Goal: Browse casually

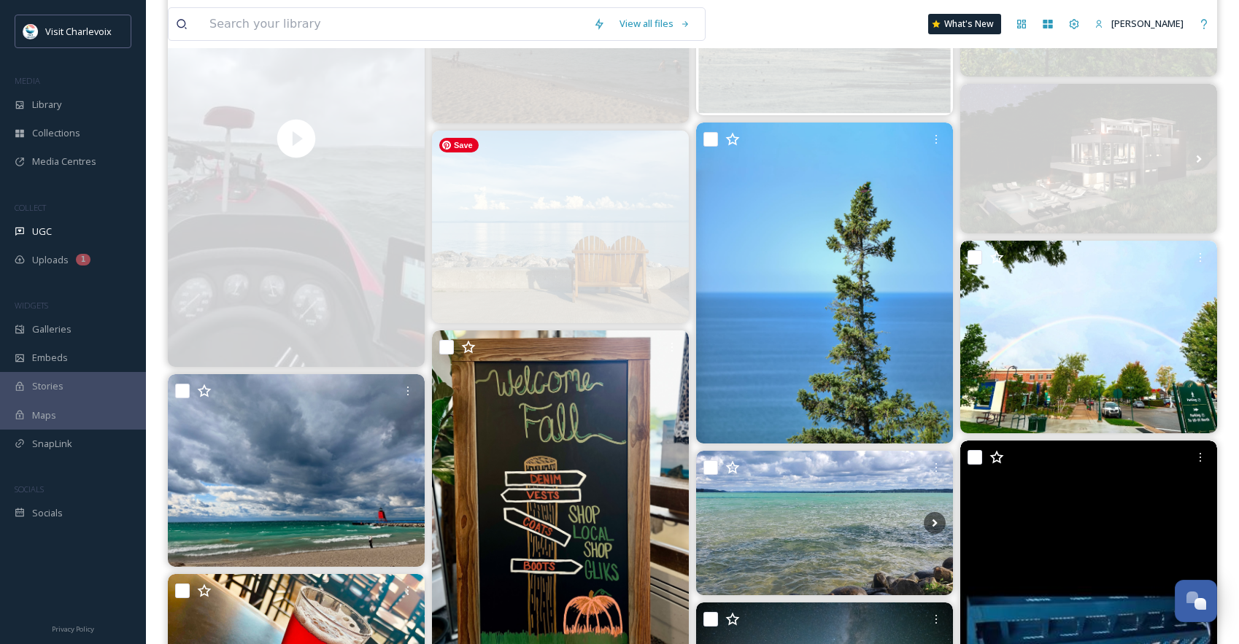
scroll to position [4884, 0]
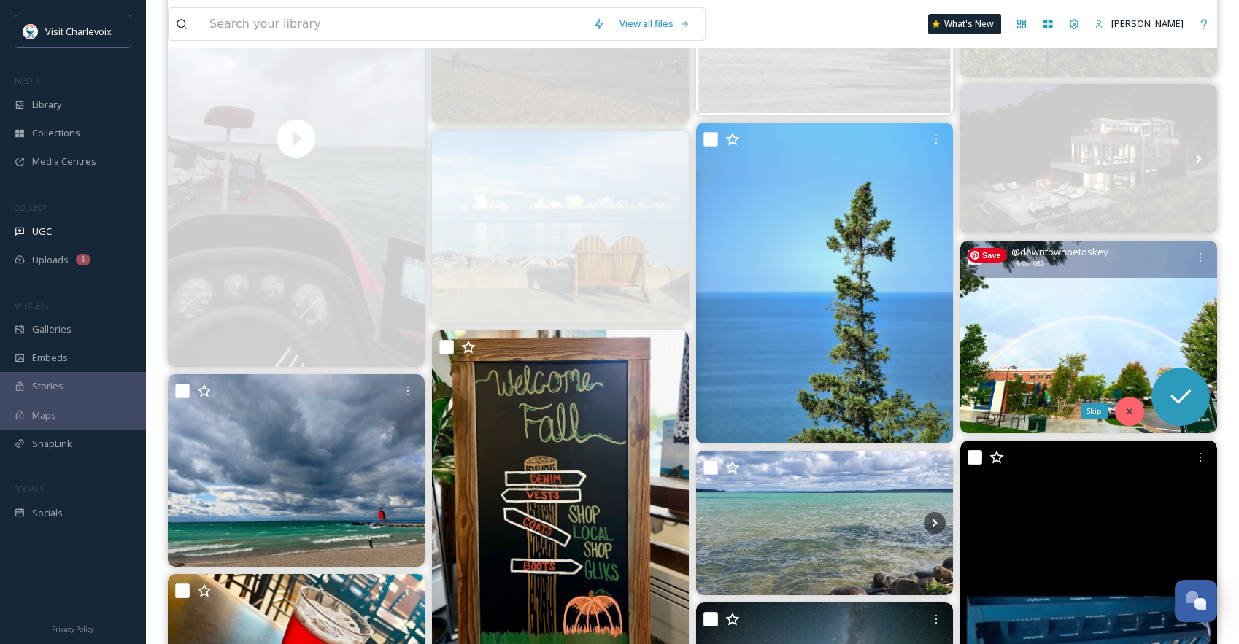
click at [1133, 406] on icon at bounding box center [1130, 411] width 10 height 10
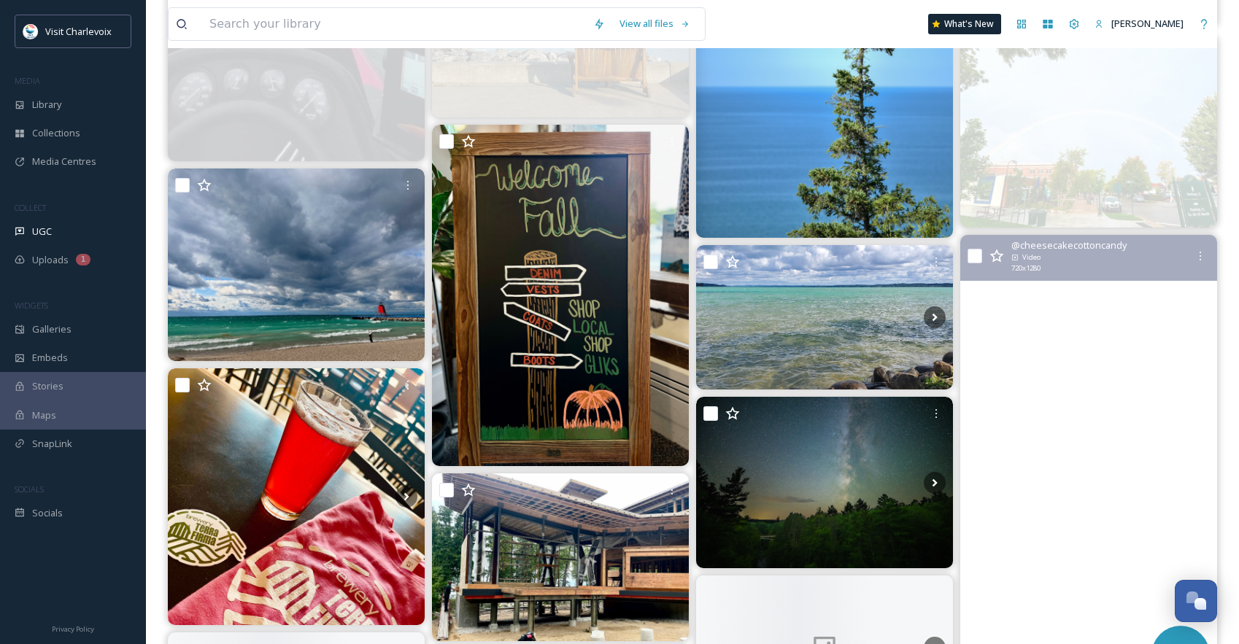
scroll to position [10937, 0]
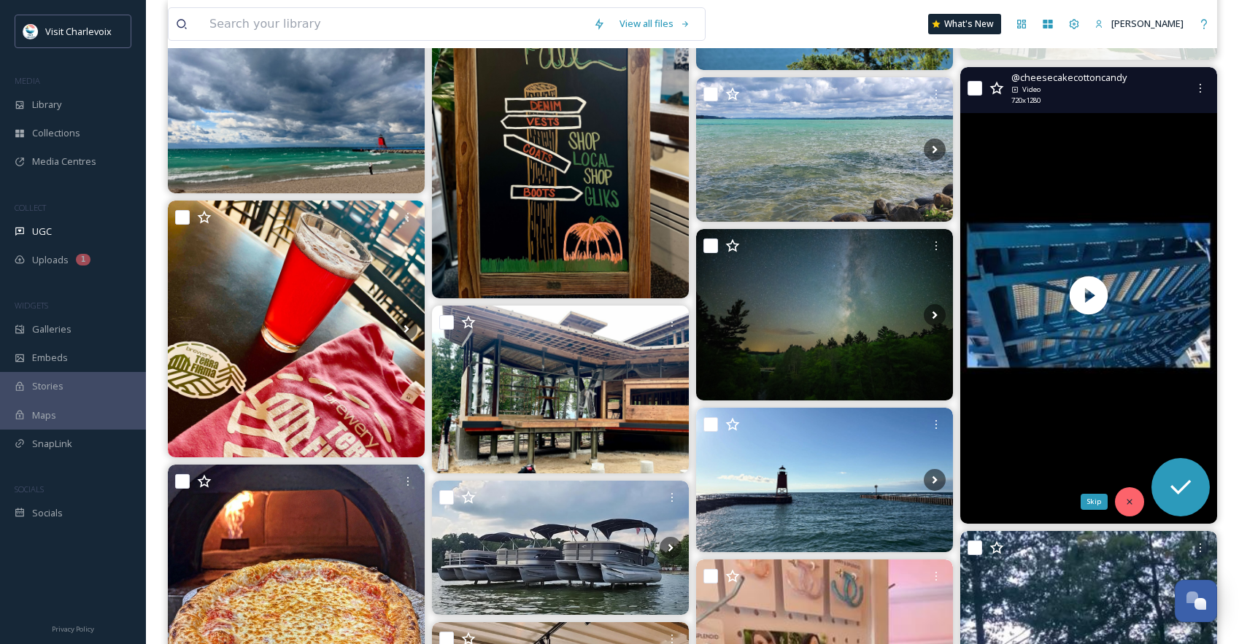
click at [1132, 505] on icon at bounding box center [1130, 502] width 10 height 10
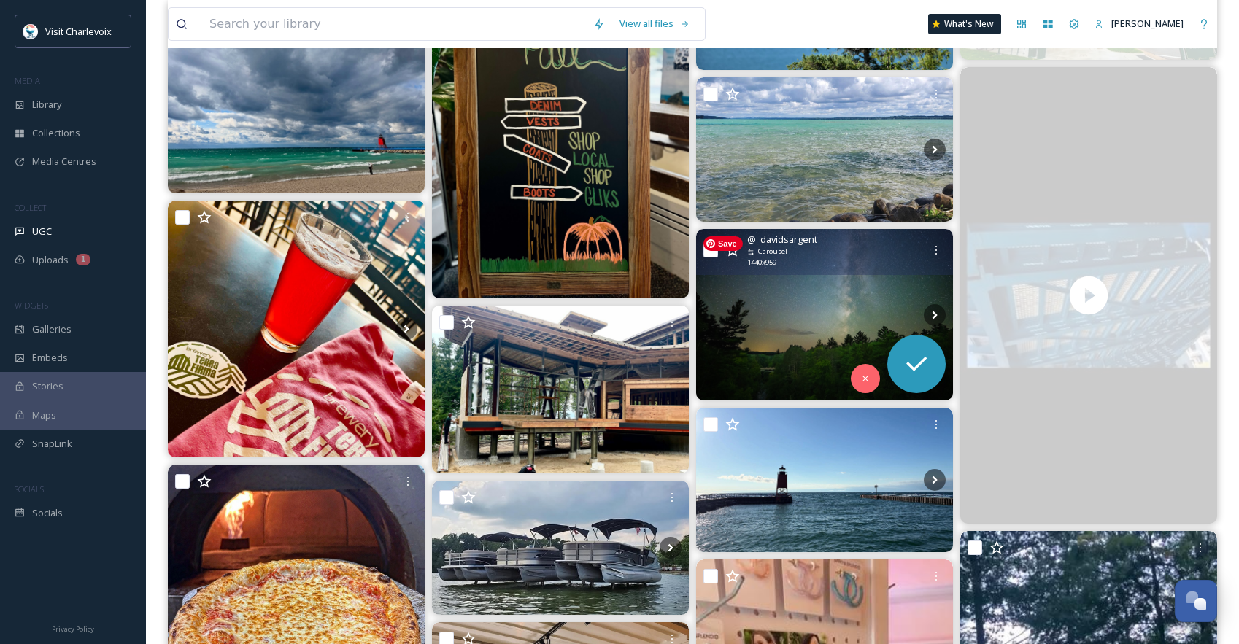
scroll to position [10657, 0]
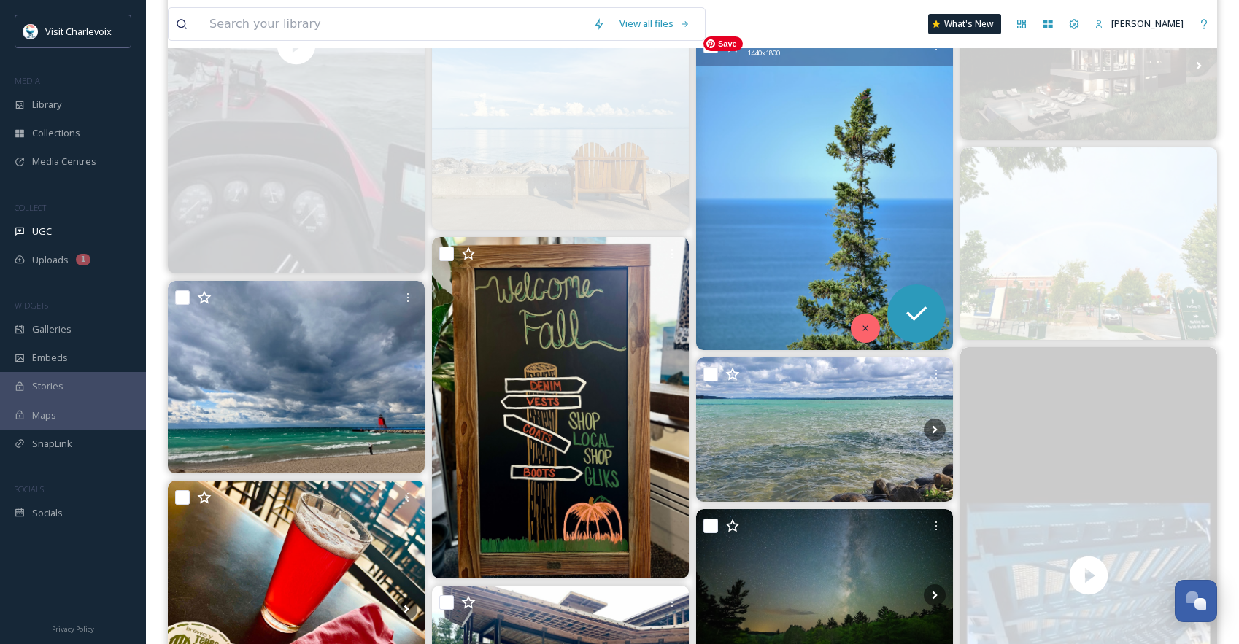
click at [862, 314] on div at bounding box center [865, 328] width 29 height 29
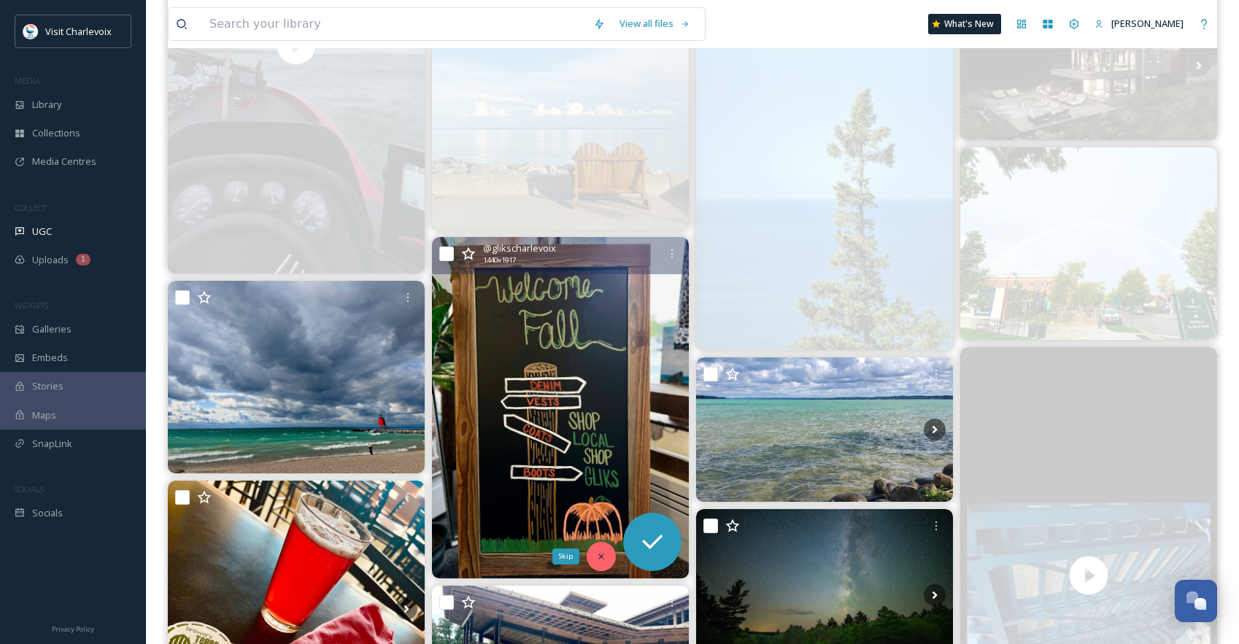
click at [590, 552] on div "Skip" at bounding box center [601, 556] width 29 height 29
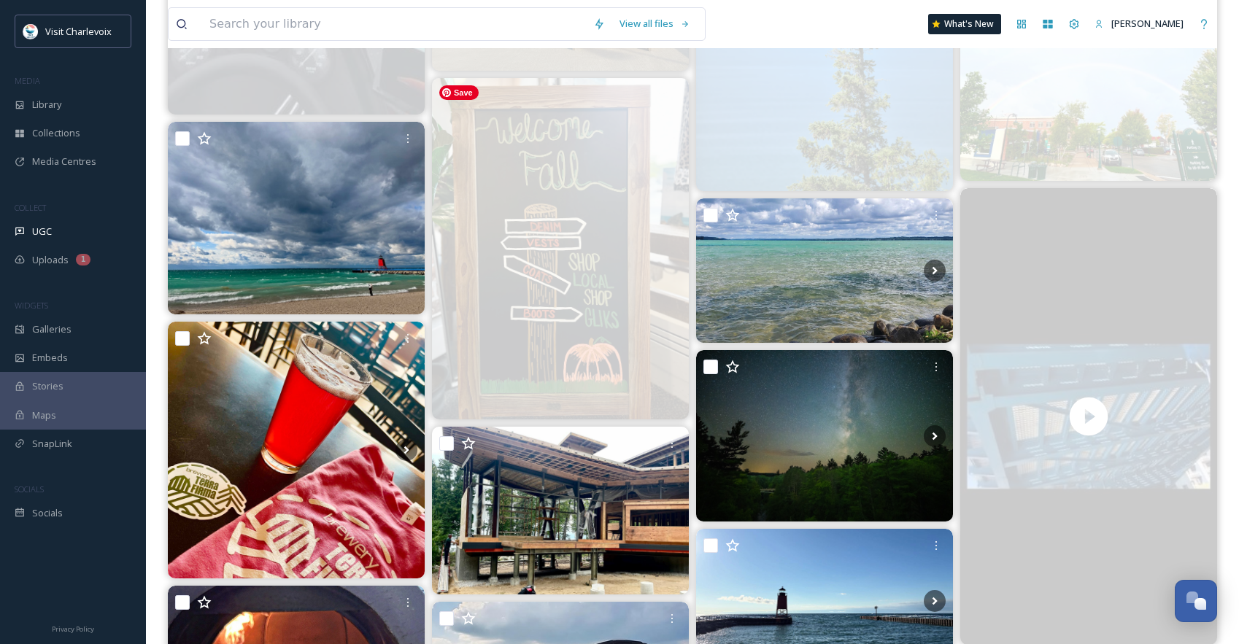
scroll to position [10953, 0]
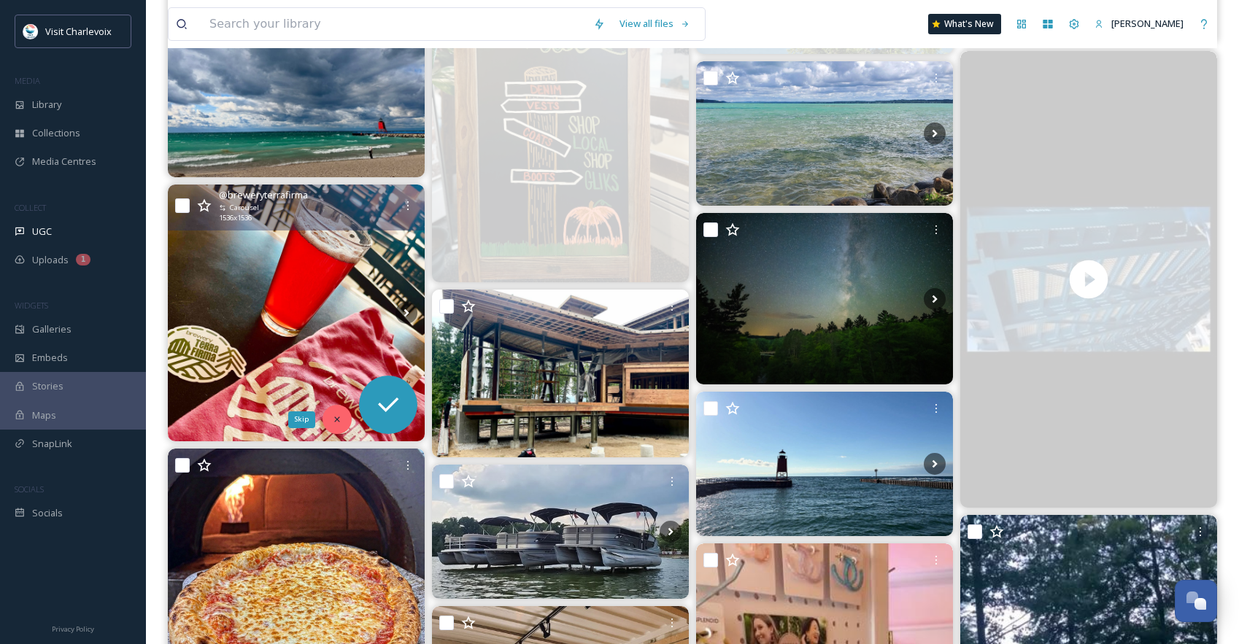
click at [336, 417] on icon at bounding box center [337, 420] width 10 height 10
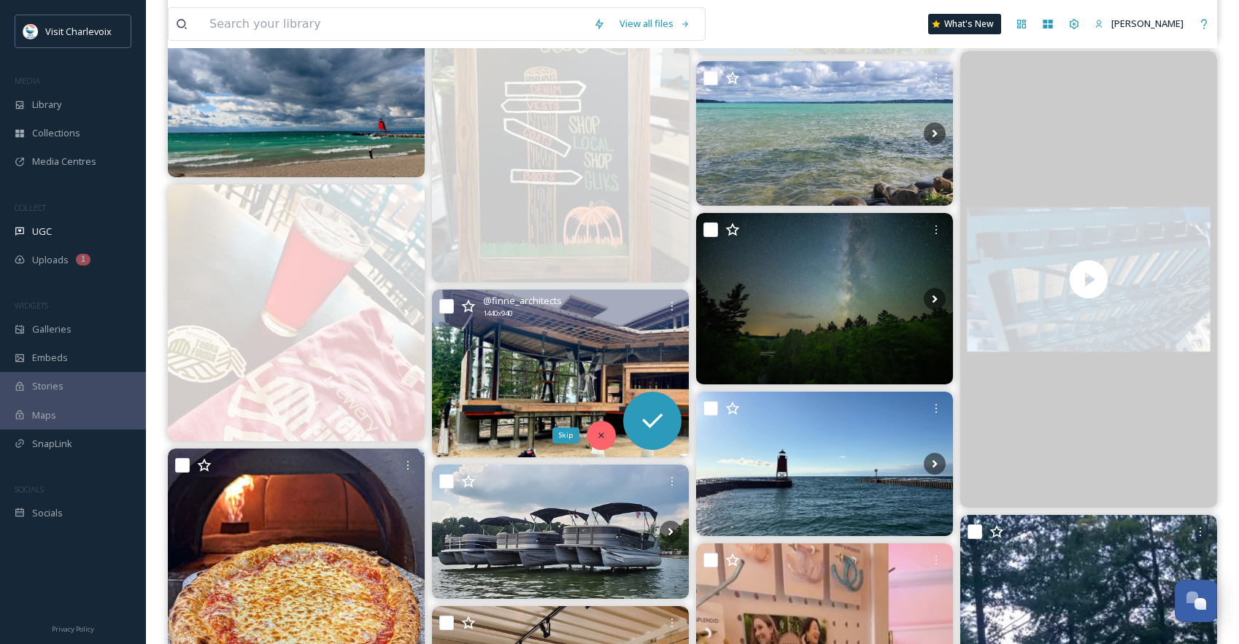
click at [604, 442] on div "Skip" at bounding box center [601, 435] width 29 height 29
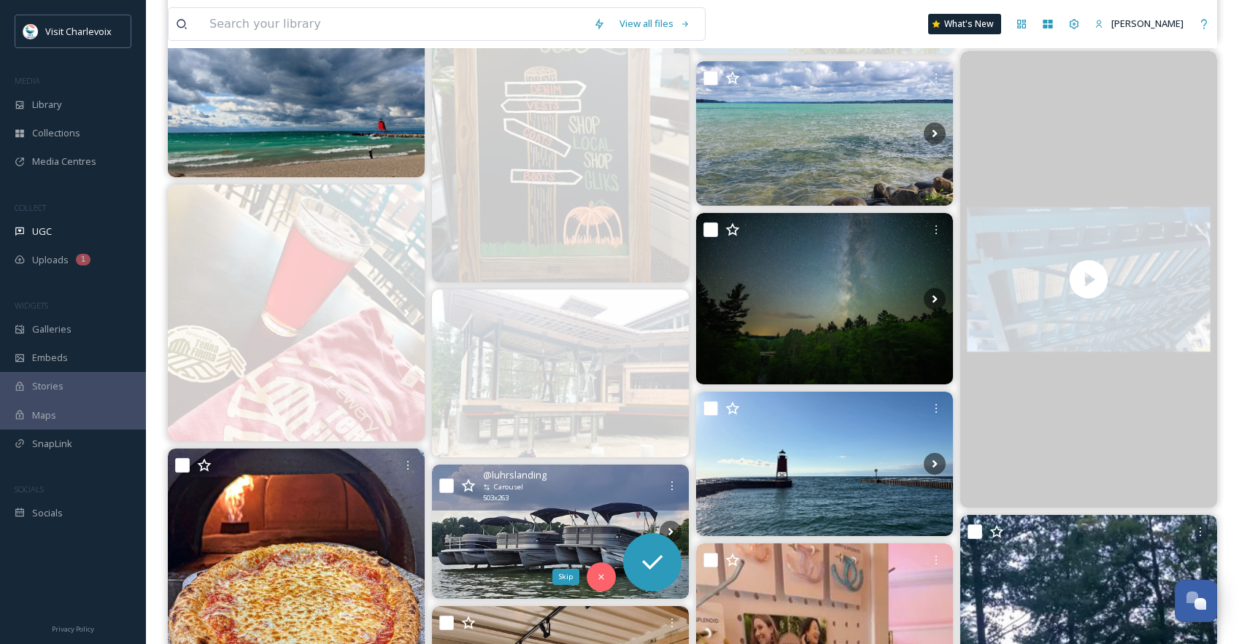
click at [598, 572] on icon at bounding box center [601, 577] width 10 height 10
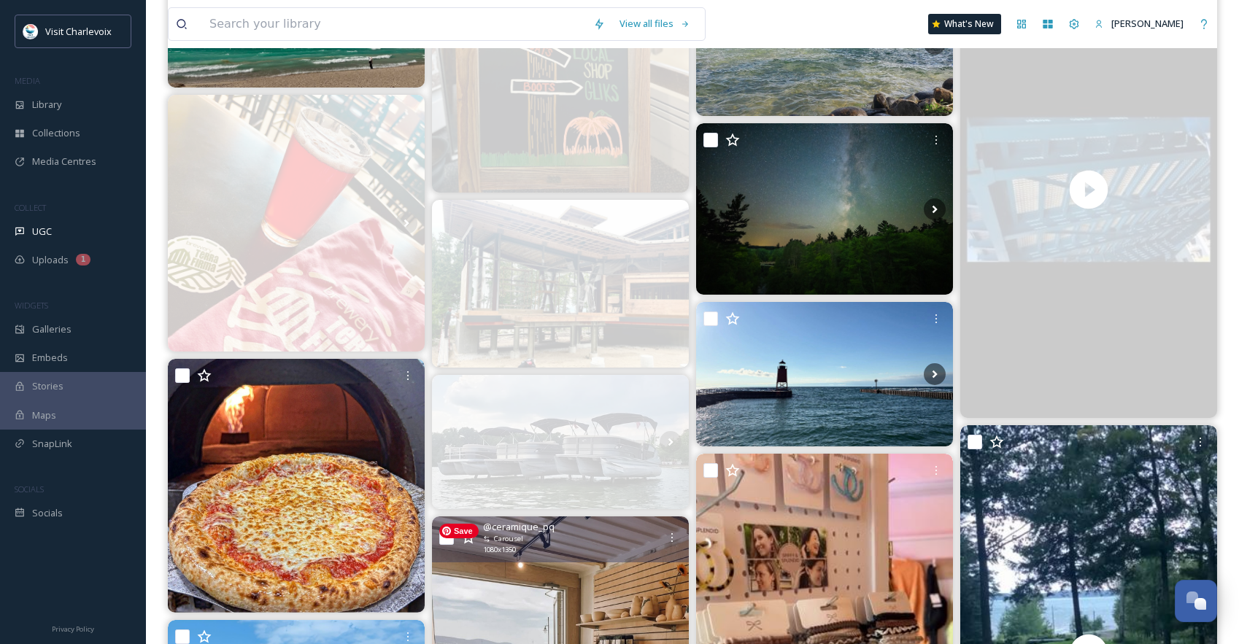
scroll to position [11361, 0]
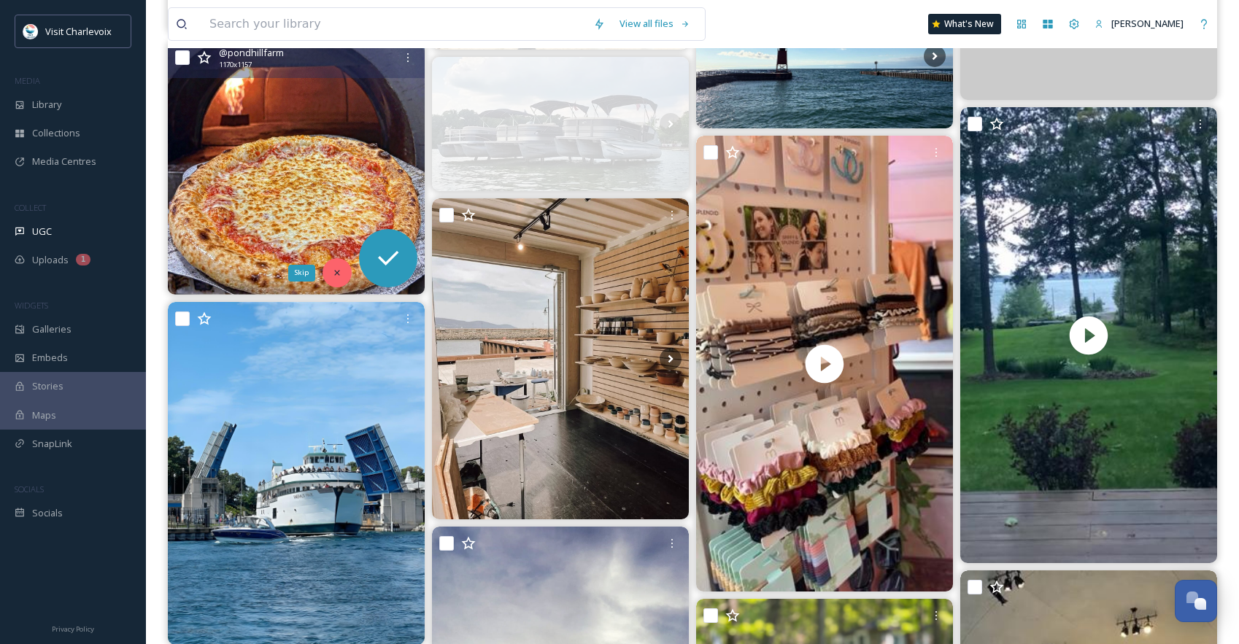
click at [338, 271] on icon at bounding box center [337, 273] width 10 height 10
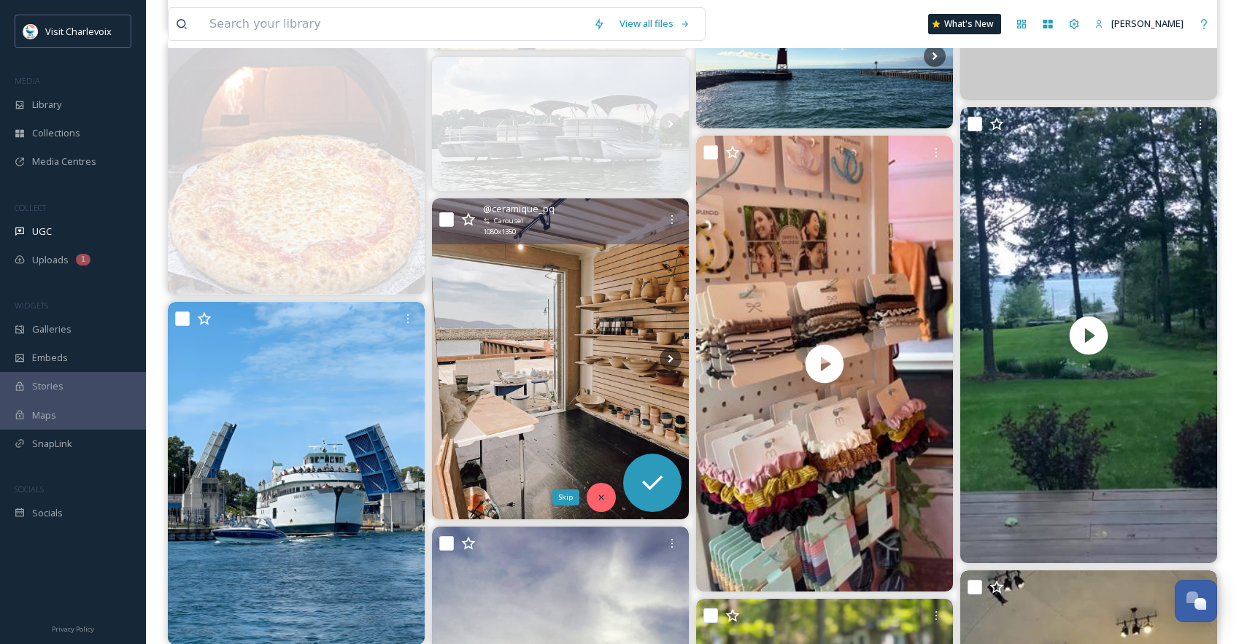
click at [601, 493] on icon at bounding box center [601, 498] width 10 height 10
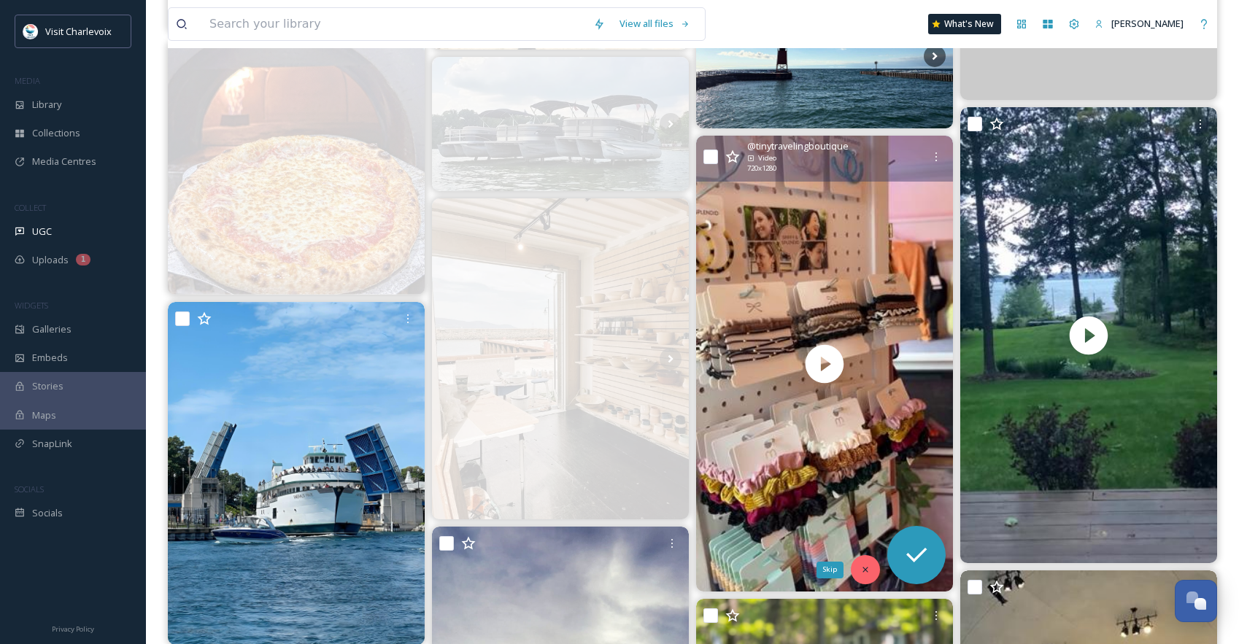
click at [865, 571] on icon at bounding box center [865, 570] width 5 height 5
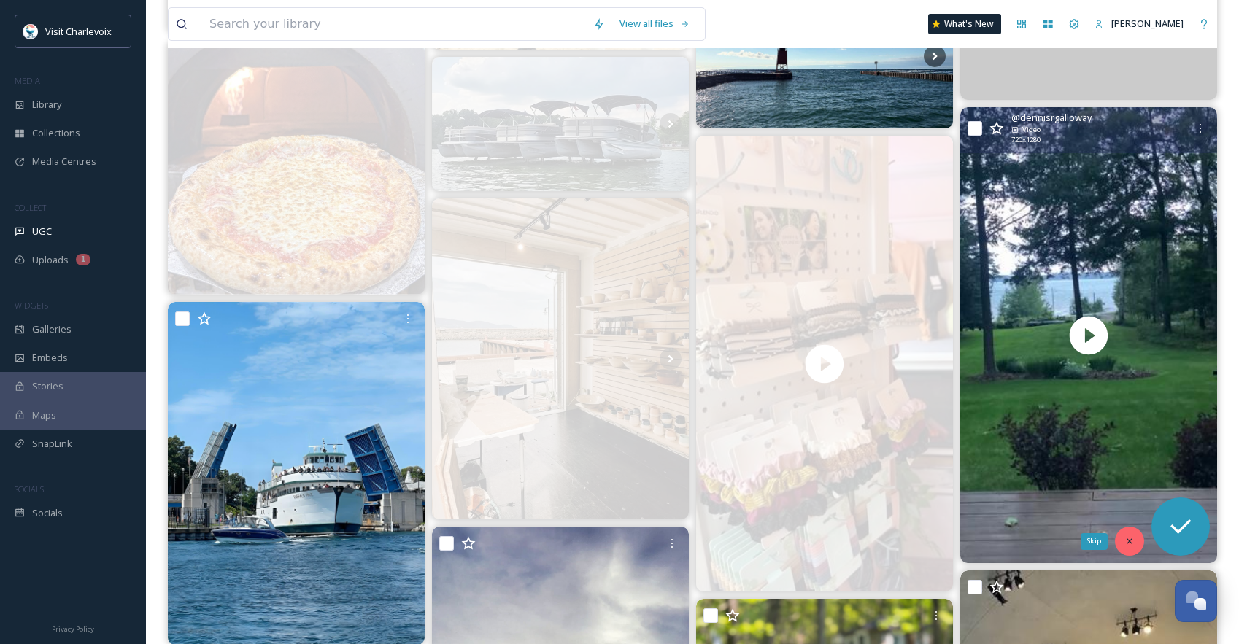
click at [1130, 539] on icon at bounding box center [1130, 541] width 10 height 10
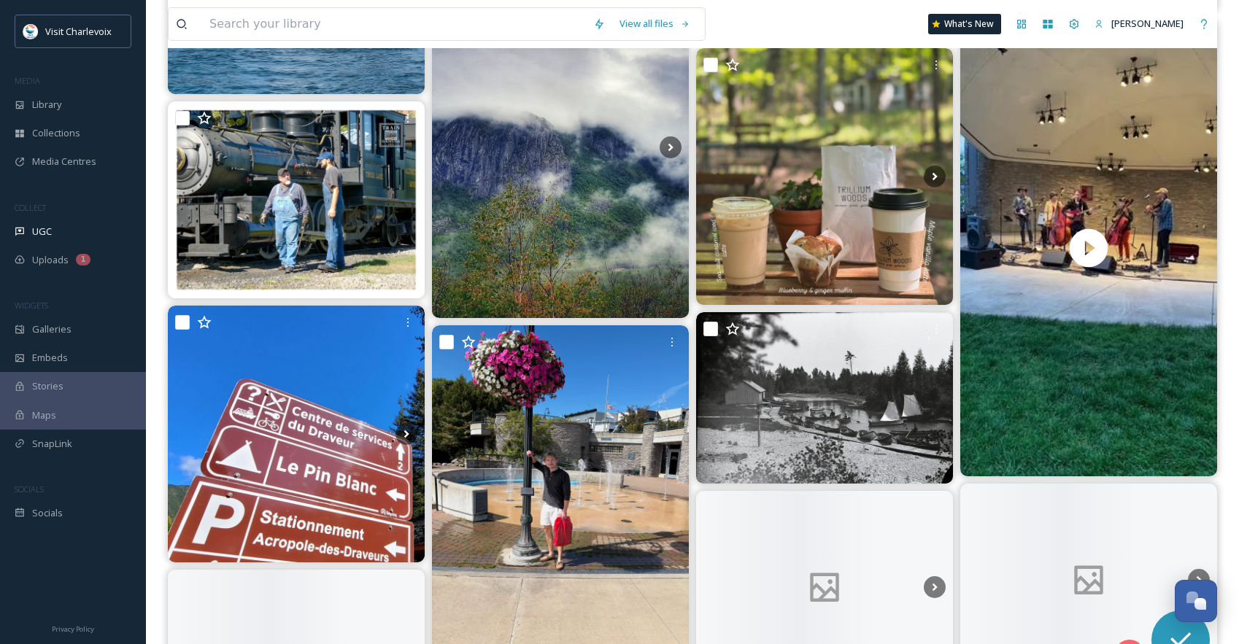
scroll to position [11916, 0]
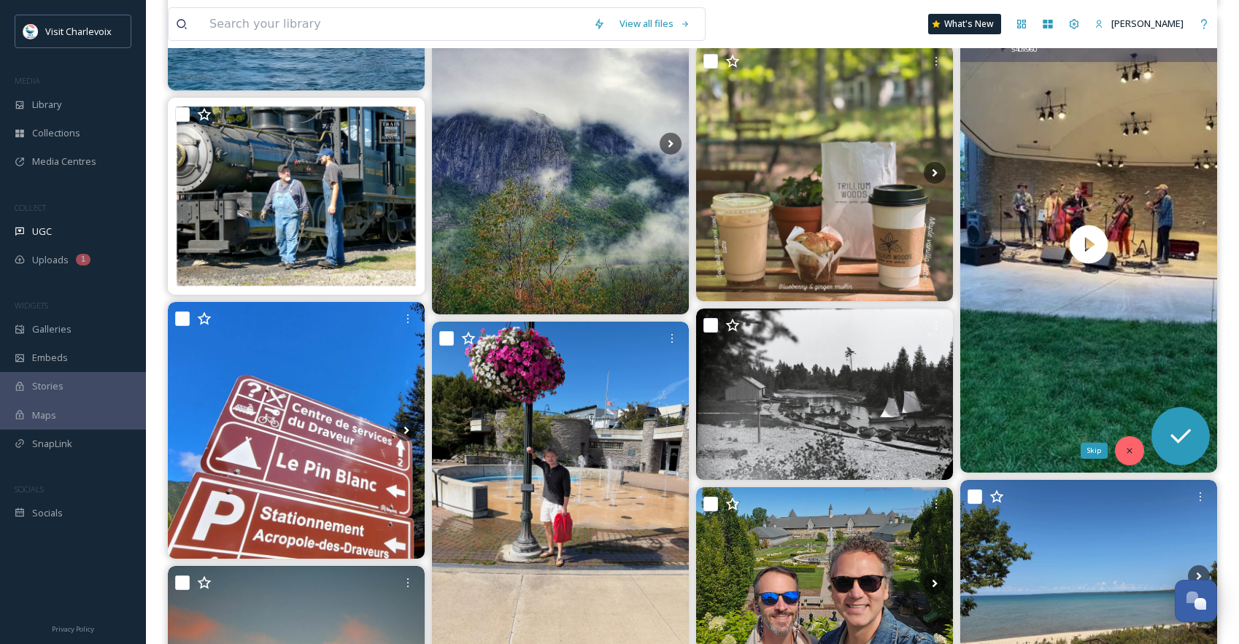
click at [1125, 450] on icon at bounding box center [1130, 451] width 10 height 10
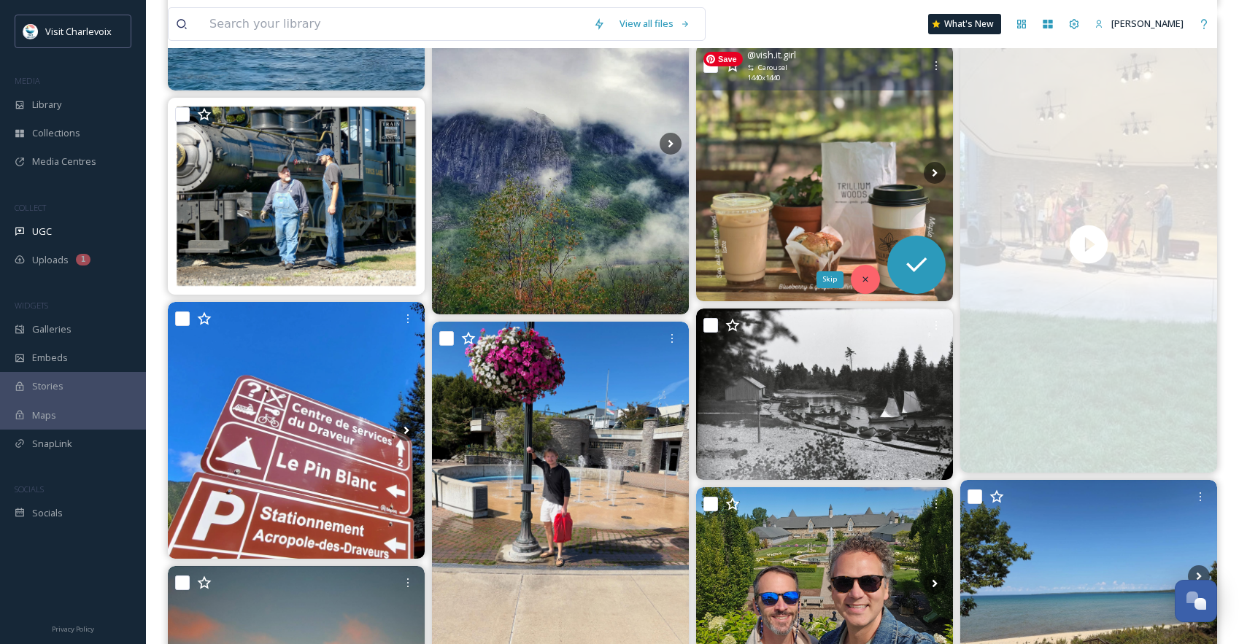
click at [863, 279] on icon at bounding box center [865, 279] width 10 height 10
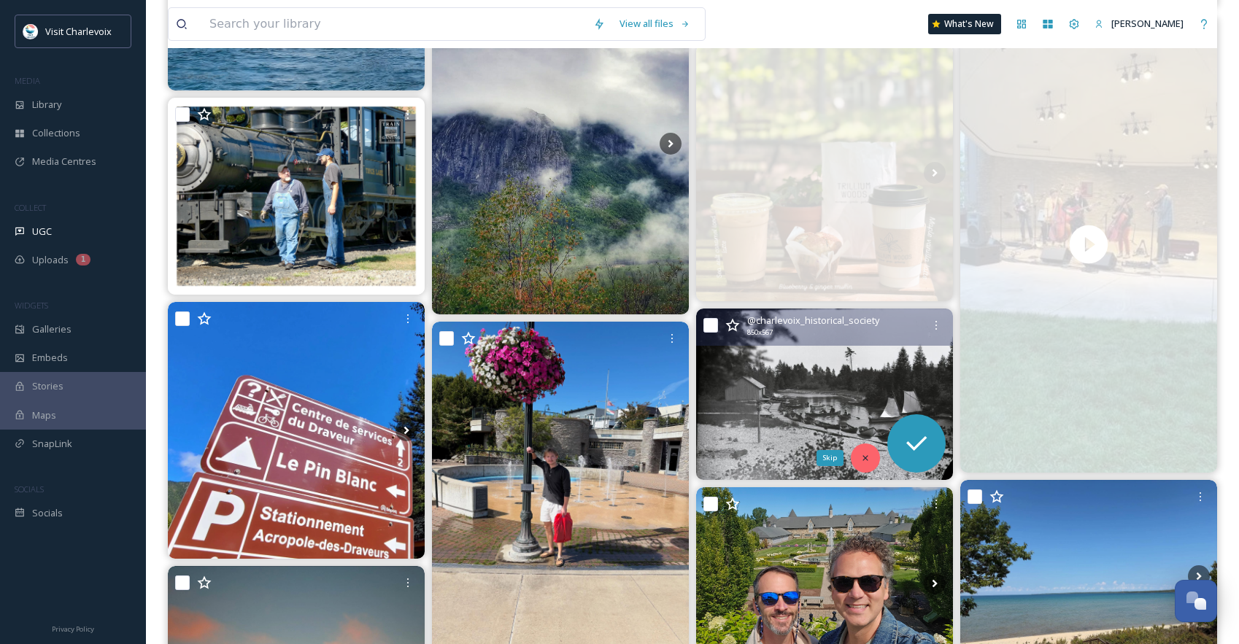
click at [868, 460] on icon at bounding box center [865, 458] width 10 height 10
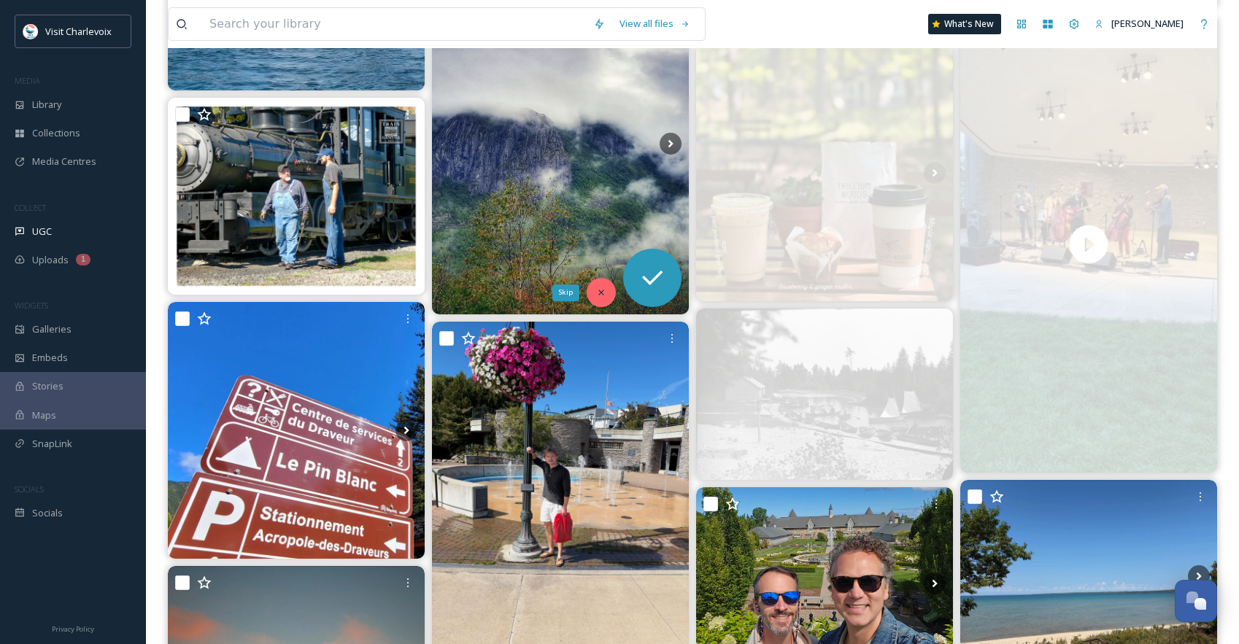
click at [593, 290] on div "Skip" at bounding box center [601, 292] width 29 height 29
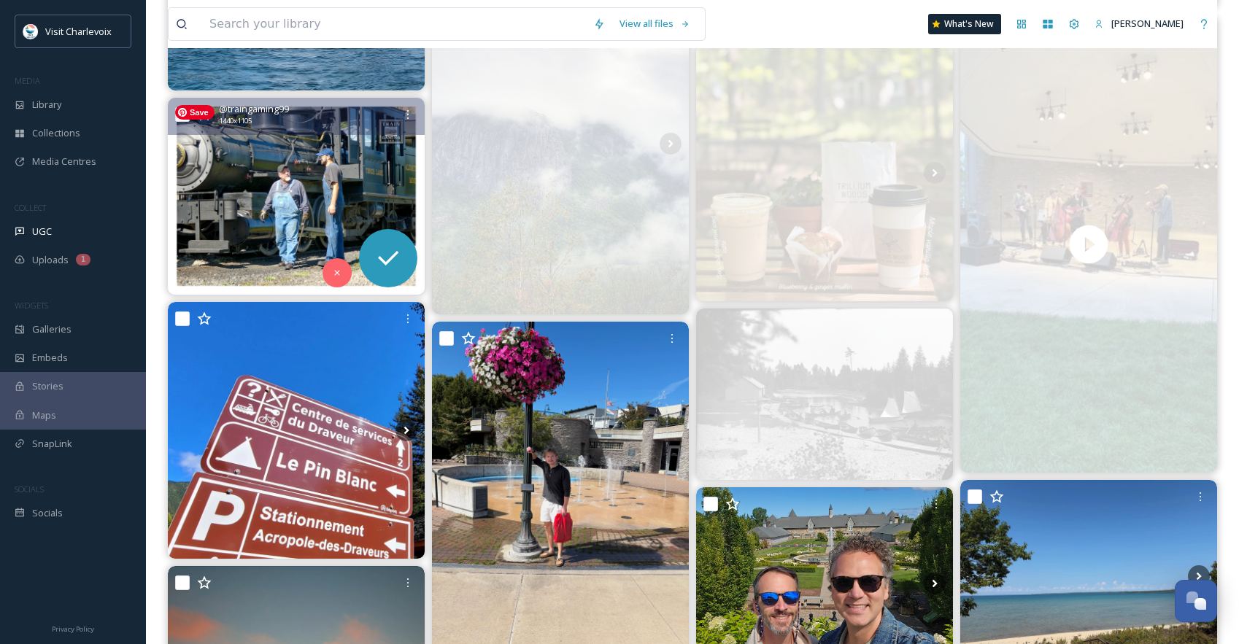
click at [333, 263] on div at bounding box center [337, 272] width 29 height 29
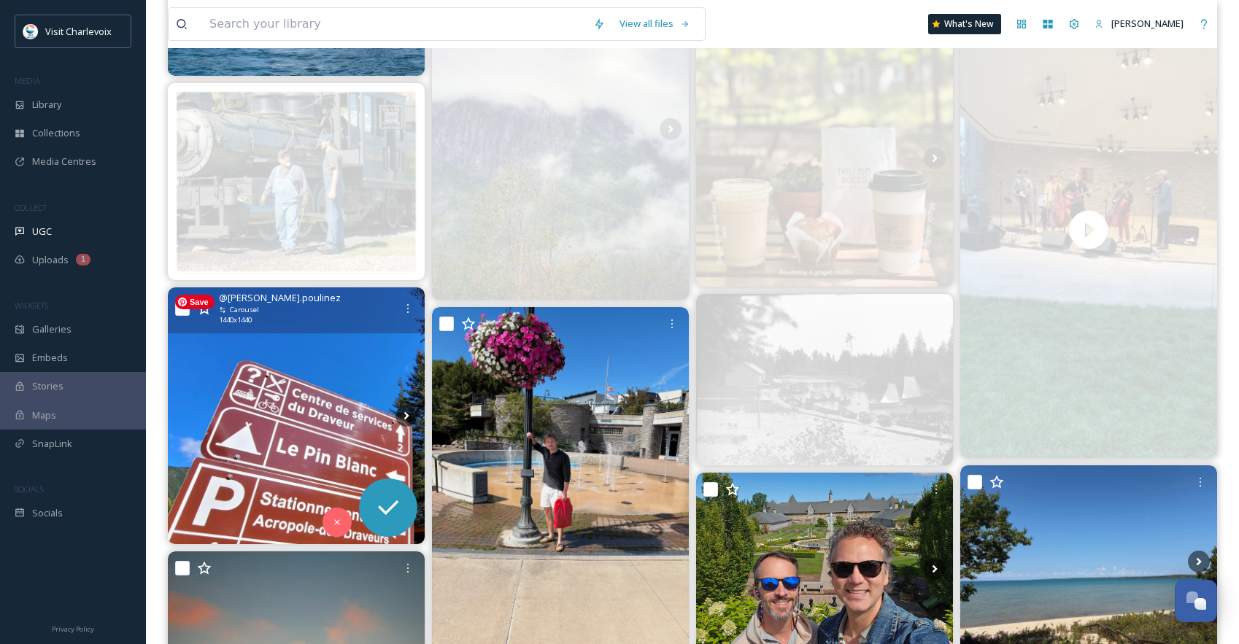
scroll to position [12190, 0]
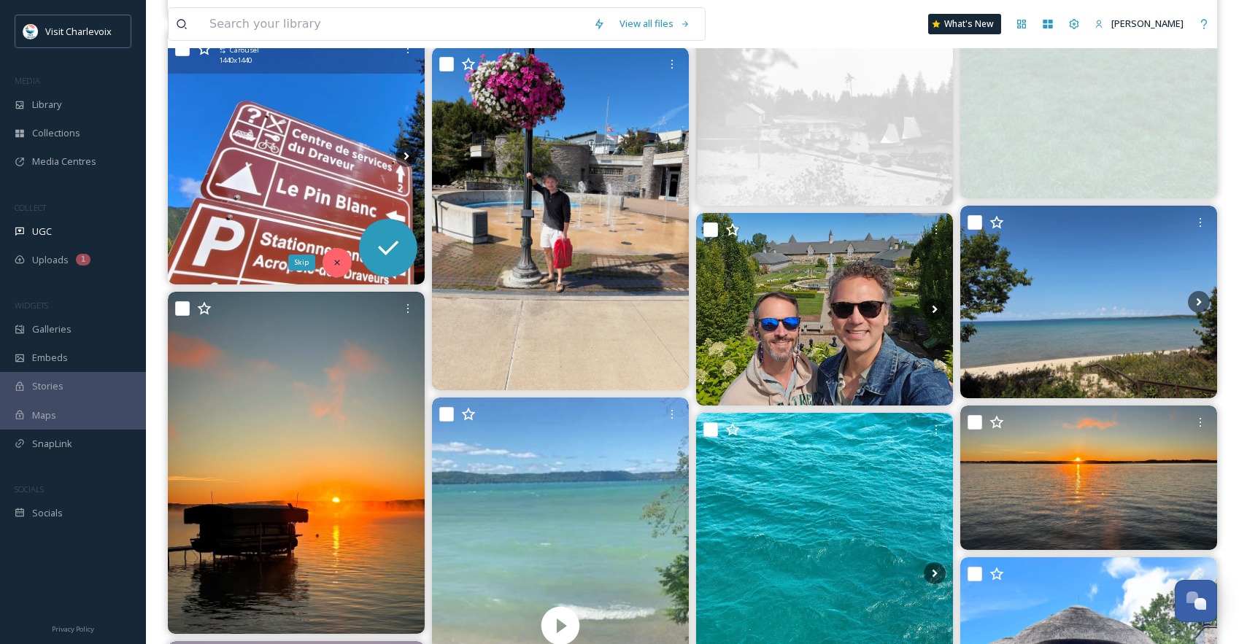
click at [347, 262] on div "Skip" at bounding box center [337, 262] width 29 height 29
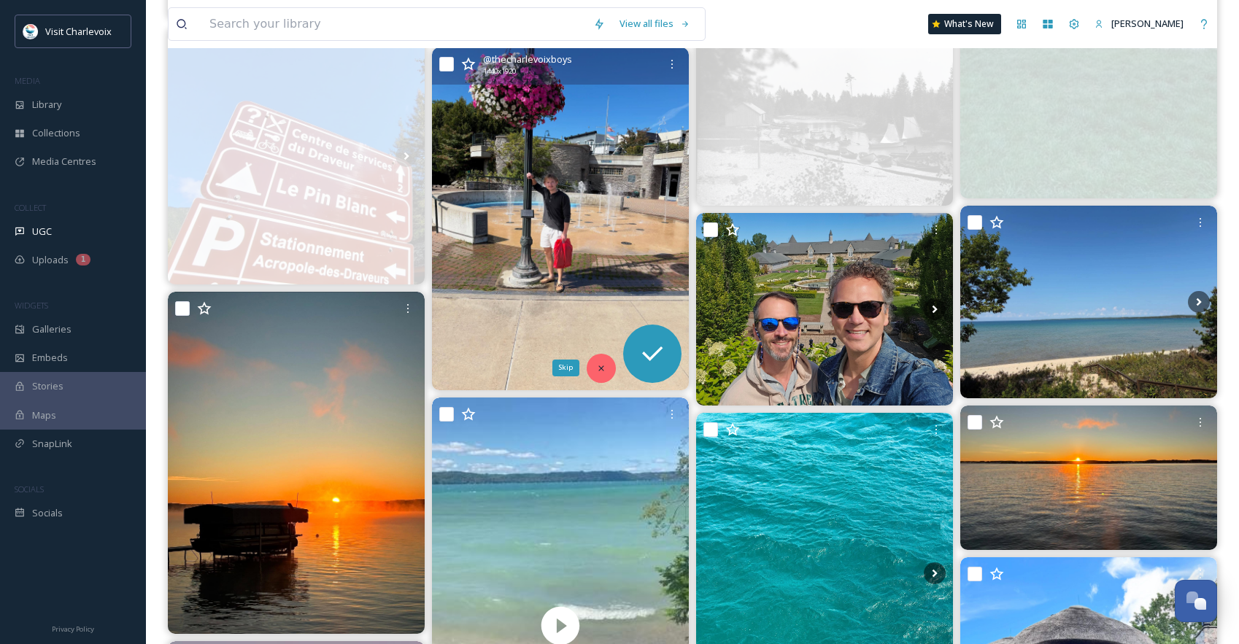
click at [601, 365] on icon at bounding box center [601, 368] width 10 height 10
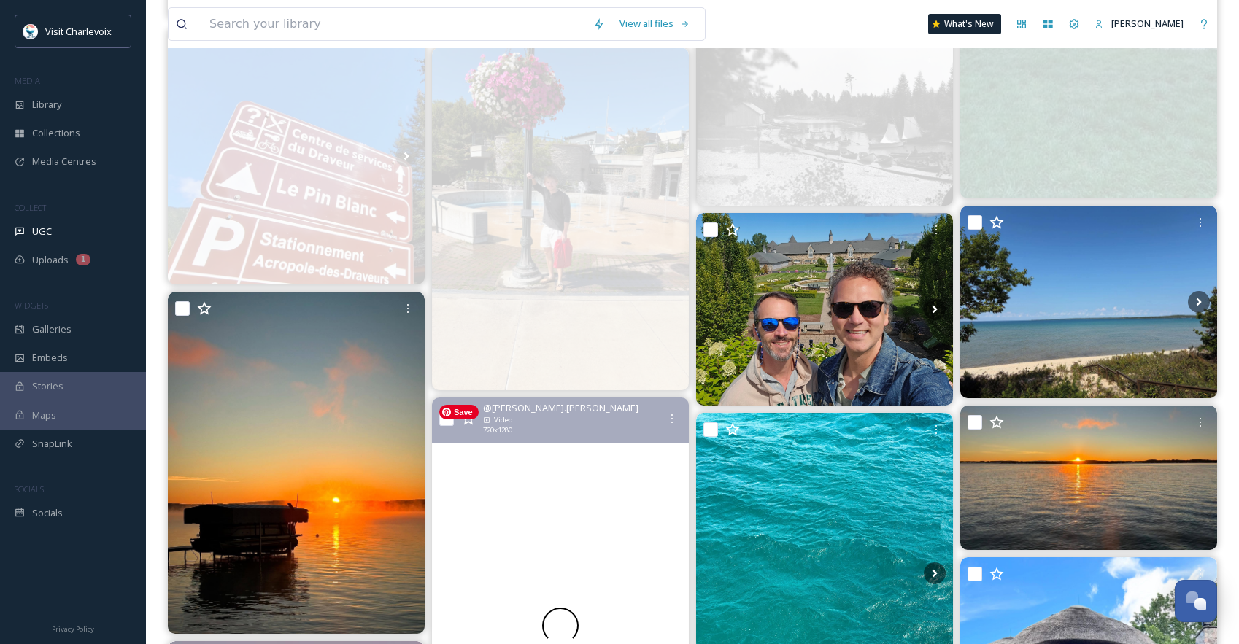
scroll to position [12849, 0]
